Goal: Task Accomplishment & Management: Use online tool/utility

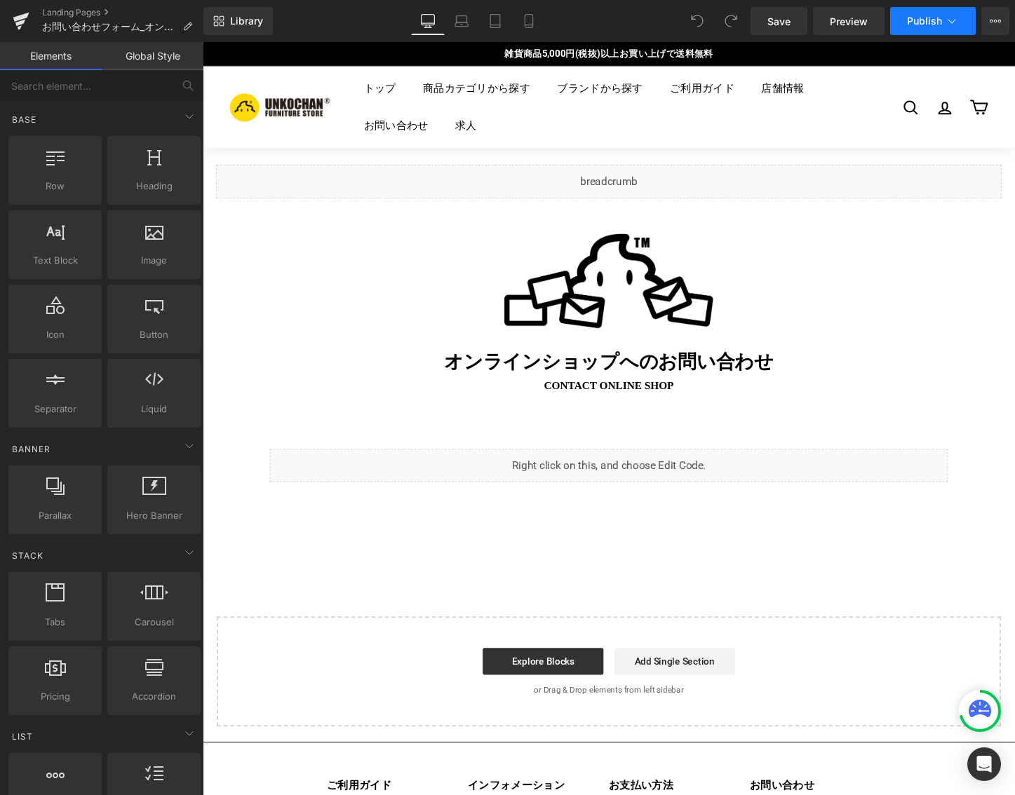
click at [962, 19] on button "Publish" at bounding box center [933, 21] width 86 height 28
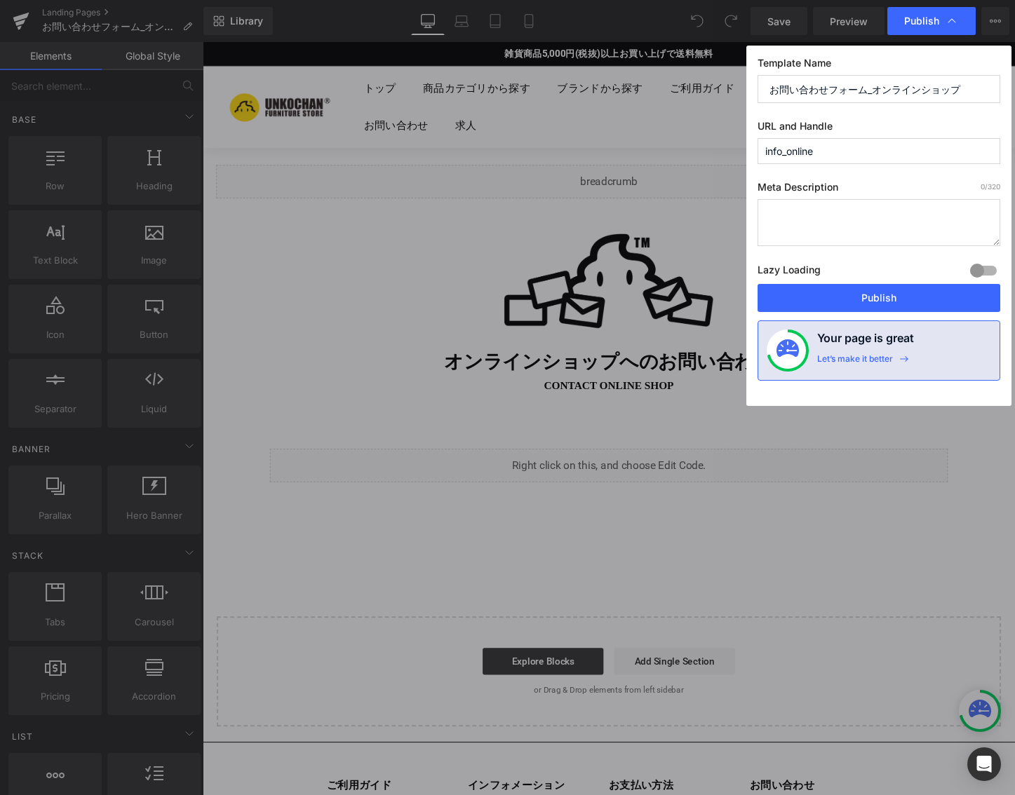
click at [857, 155] on input "info_online" at bounding box center [879, 151] width 243 height 26
type input "info_3"
click at [927, 16] on span "Publish" at bounding box center [921, 21] width 35 height 13
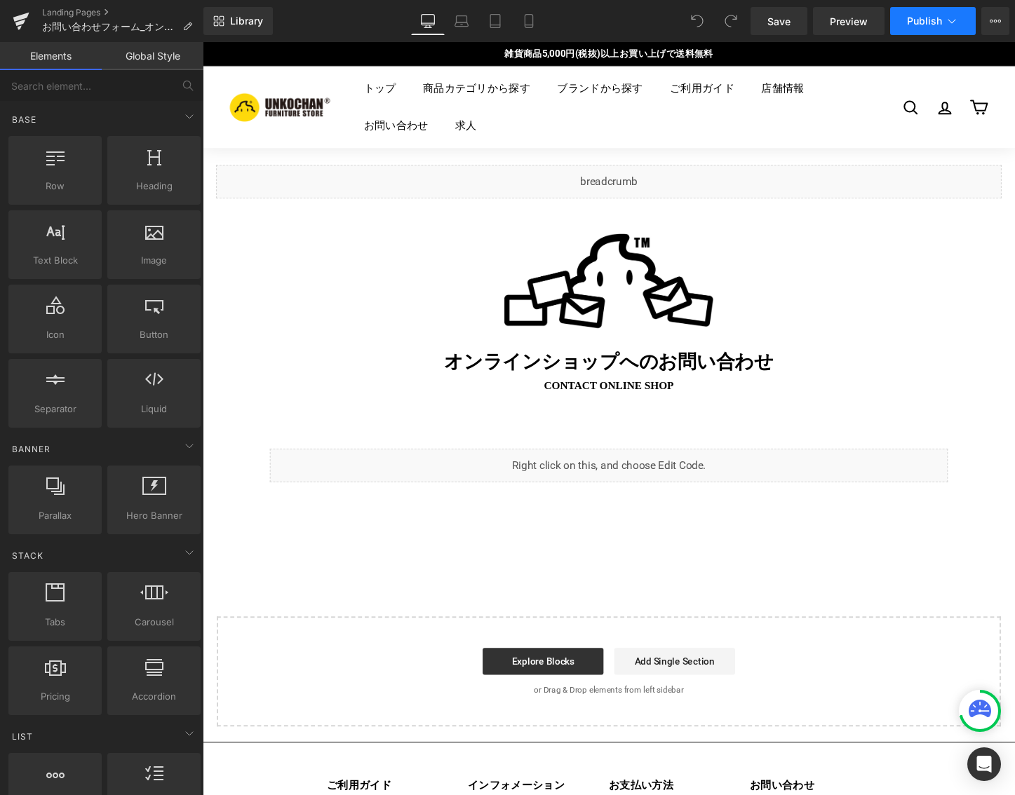
click at [911, 25] on span "Publish" at bounding box center [924, 20] width 35 height 11
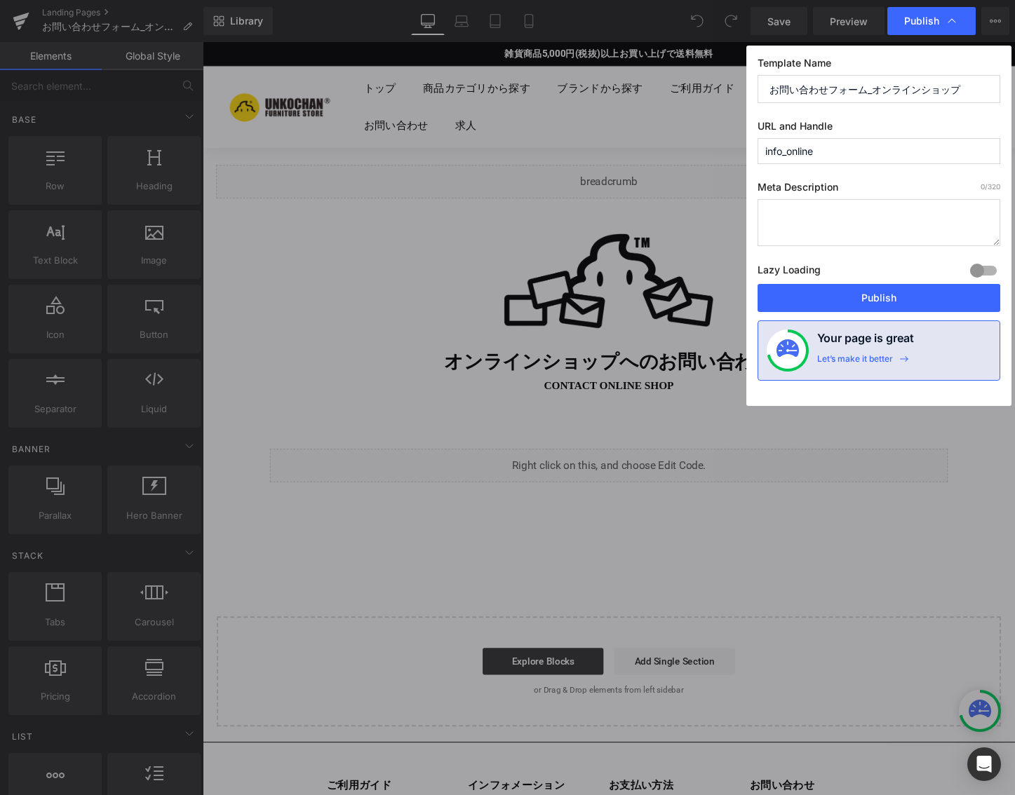
click at [828, 149] on input "info_online" at bounding box center [879, 151] width 243 height 26
type input "info_3"
click at [861, 305] on button "Publish" at bounding box center [879, 298] width 243 height 28
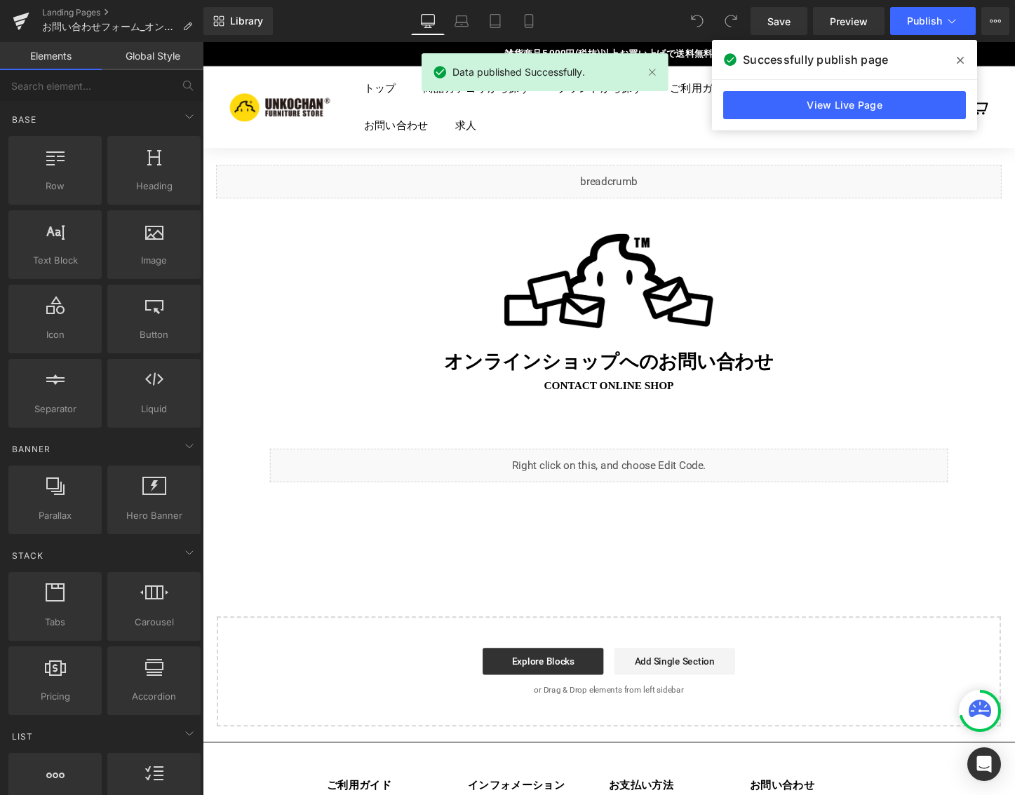
click at [966, 61] on span at bounding box center [960, 60] width 22 height 22
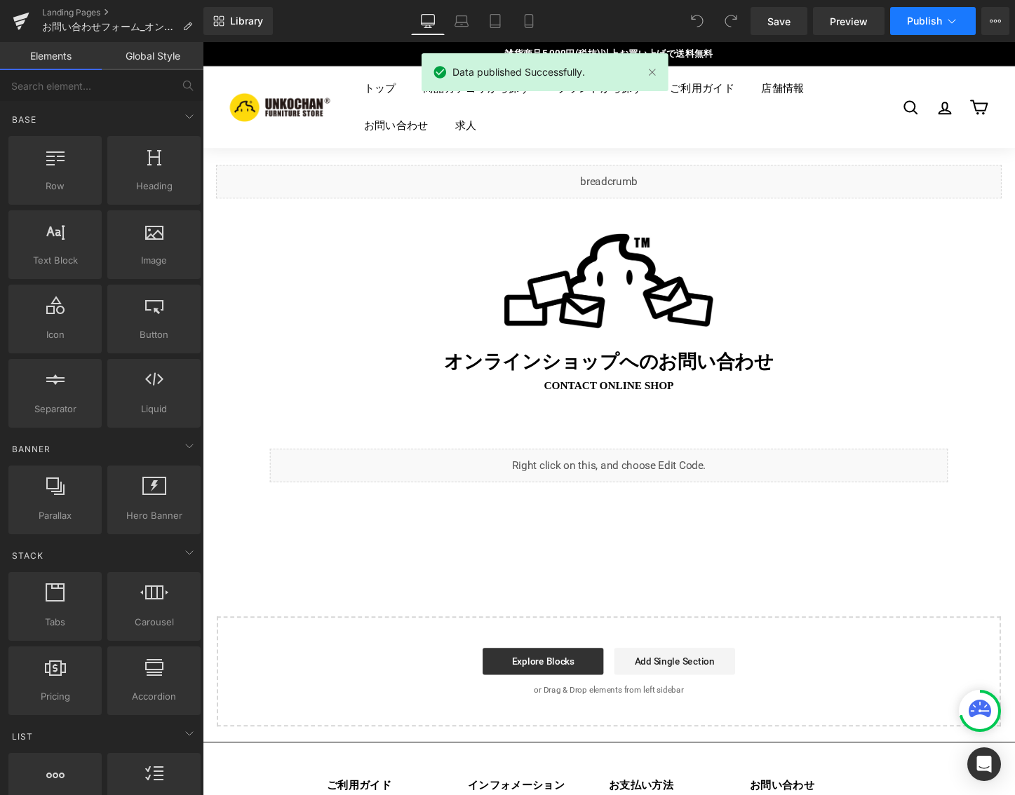
click at [958, 11] on button "Publish" at bounding box center [933, 21] width 86 height 28
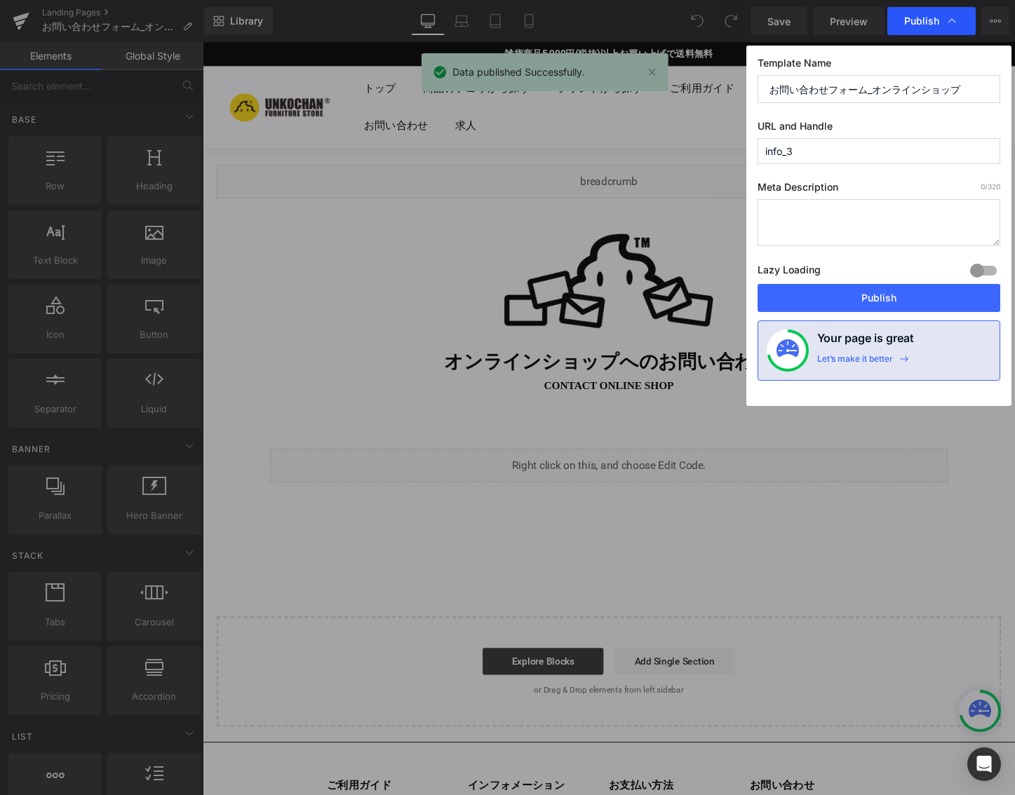
click at [956, 15] on icon at bounding box center [952, 21] width 14 height 14
